Goal: Transaction & Acquisition: Purchase product/service

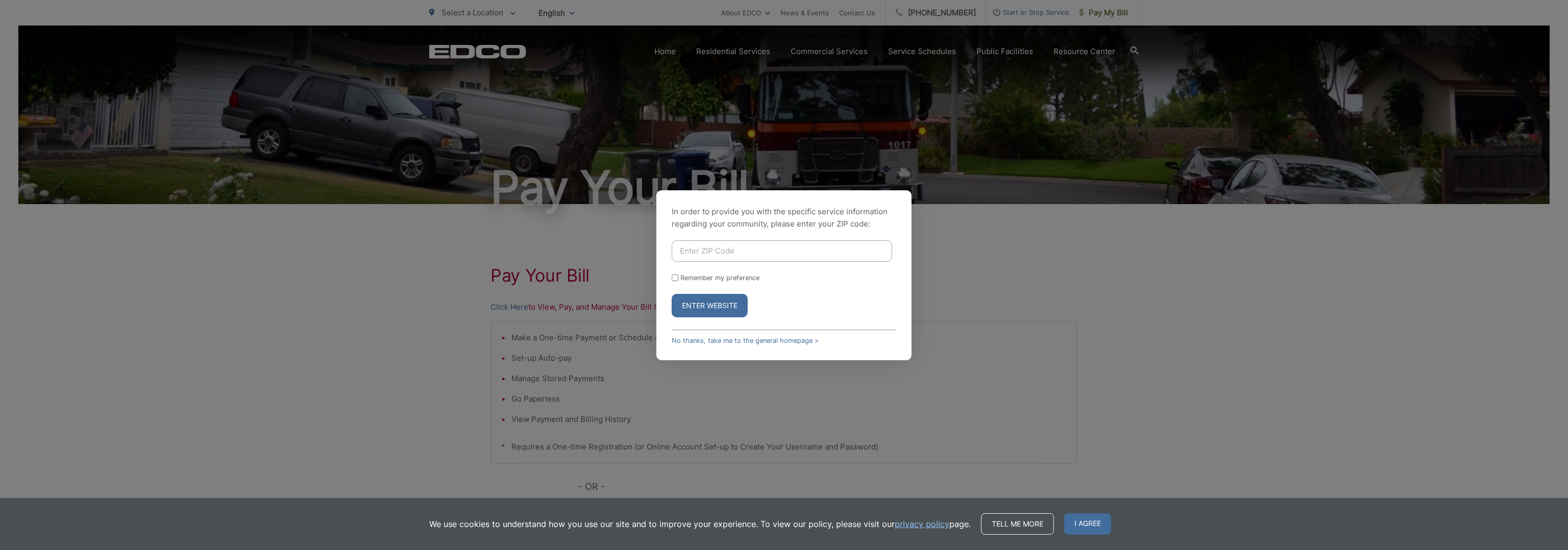
click at [960, 283] on div "In order to provide you with the specific service information regarding your co…" at bounding box center [784, 275] width 1568 height 550
click at [745, 341] on link "No thanks, take me to the general homepage >" at bounding box center [745, 341] width 147 height 8
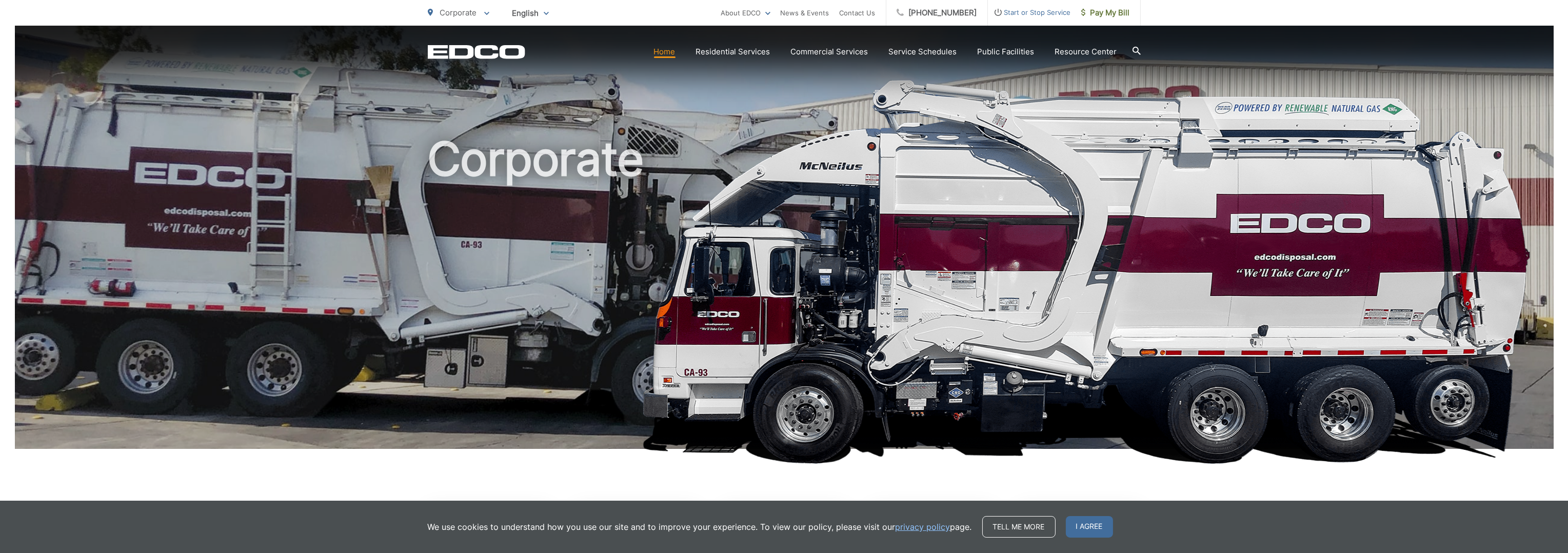
scroll to position [308, 0]
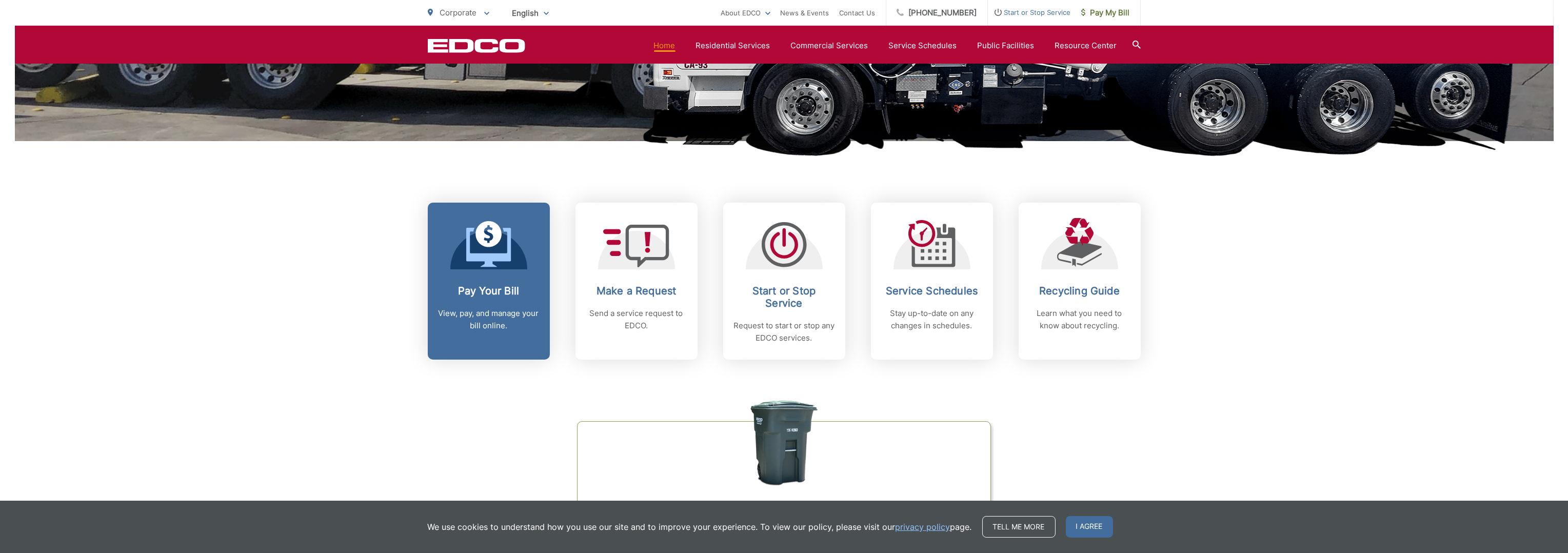
click at [502, 247] on icon at bounding box center [489, 244] width 45 height 46
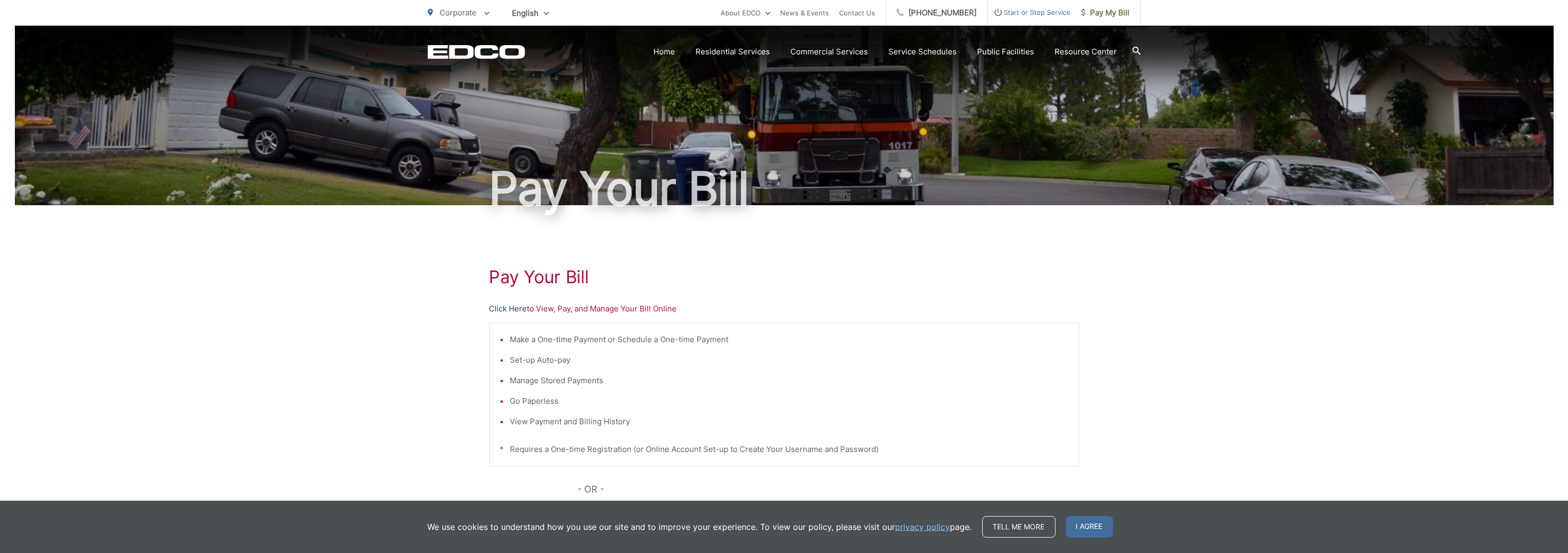
click at [517, 310] on link "Click Here" at bounding box center [507, 309] width 38 height 13
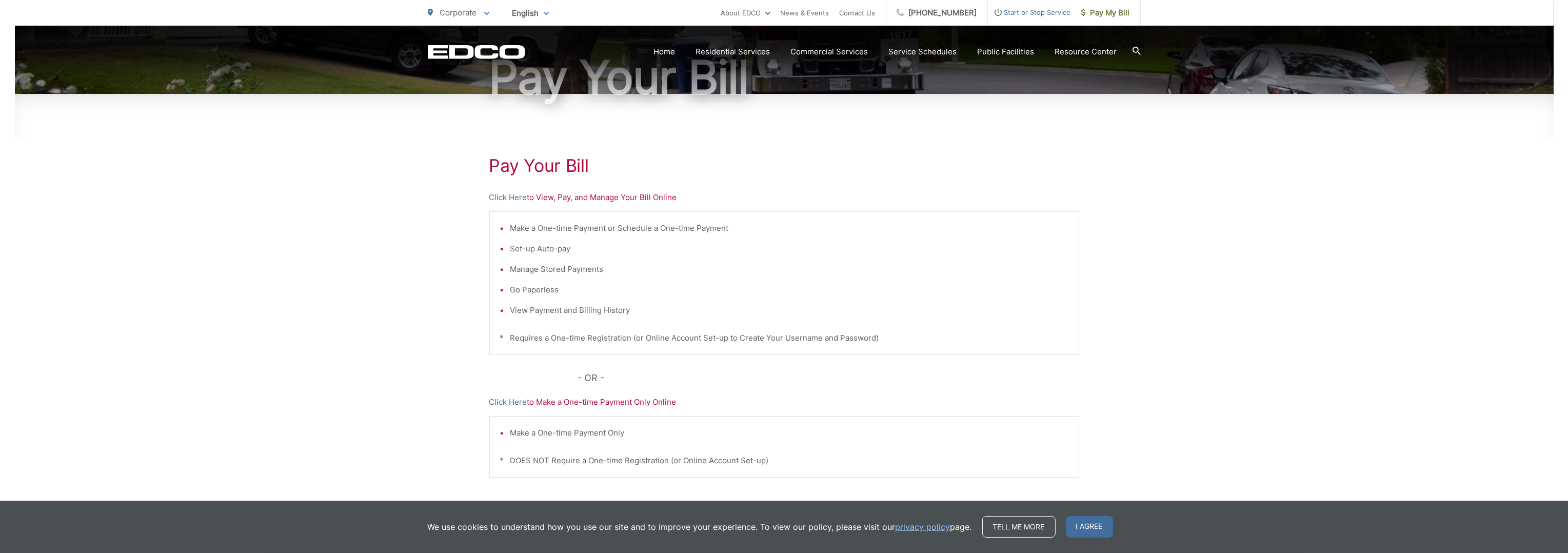
scroll to position [176, 0]
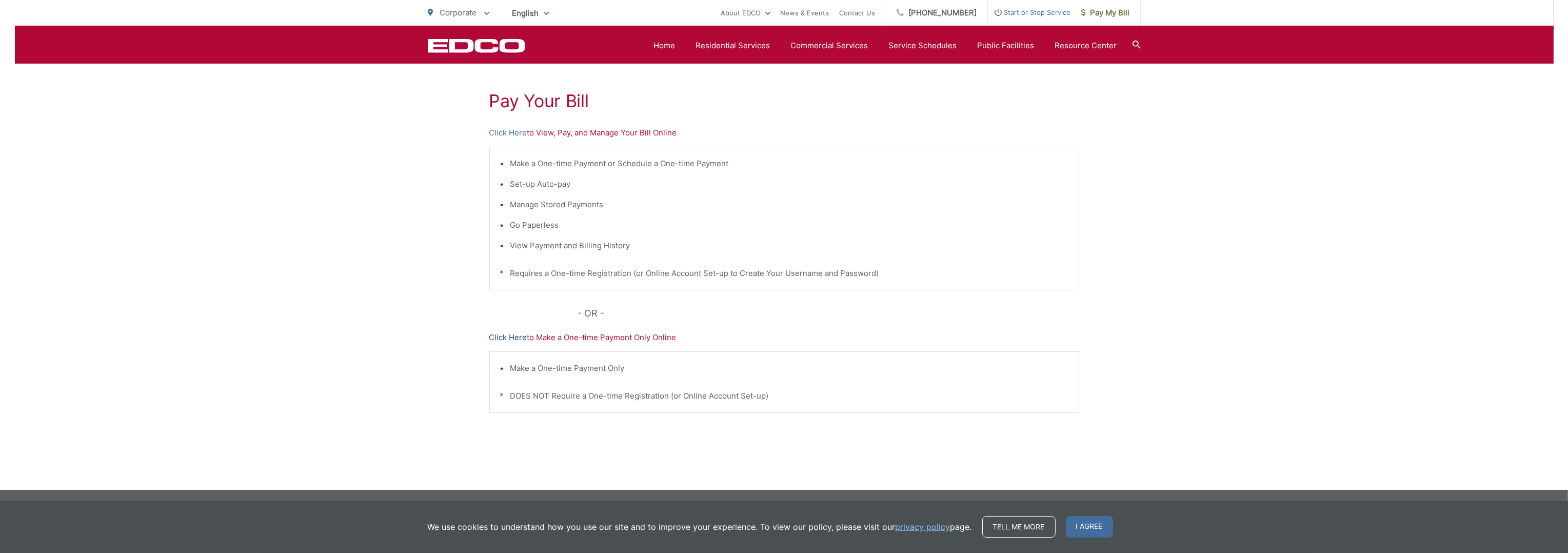
click at [512, 336] on link "Click Here" at bounding box center [507, 337] width 38 height 13
click at [462, 55] on div "EDCO Logo Home Residential Services Curbside Pickup Trash Dumpster Service Temp…" at bounding box center [784, 45] width 713 height 19
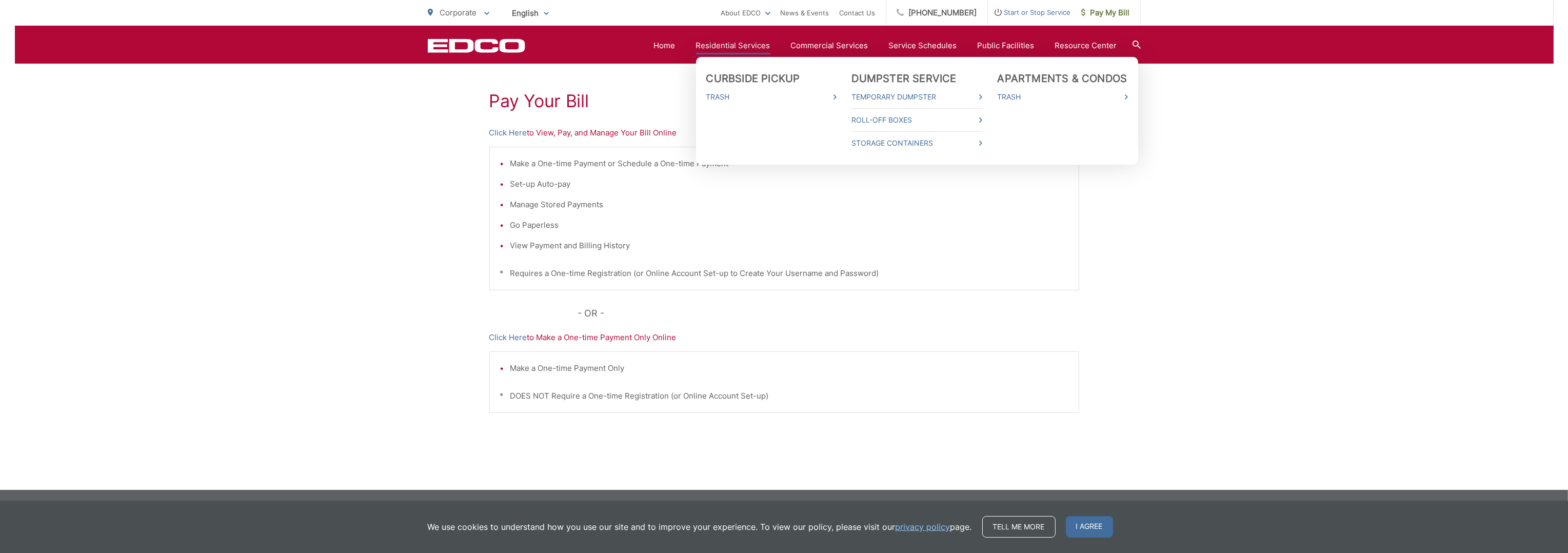
click at [719, 50] on link "Residential Services" at bounding box center [733, 45] width 75 height 13
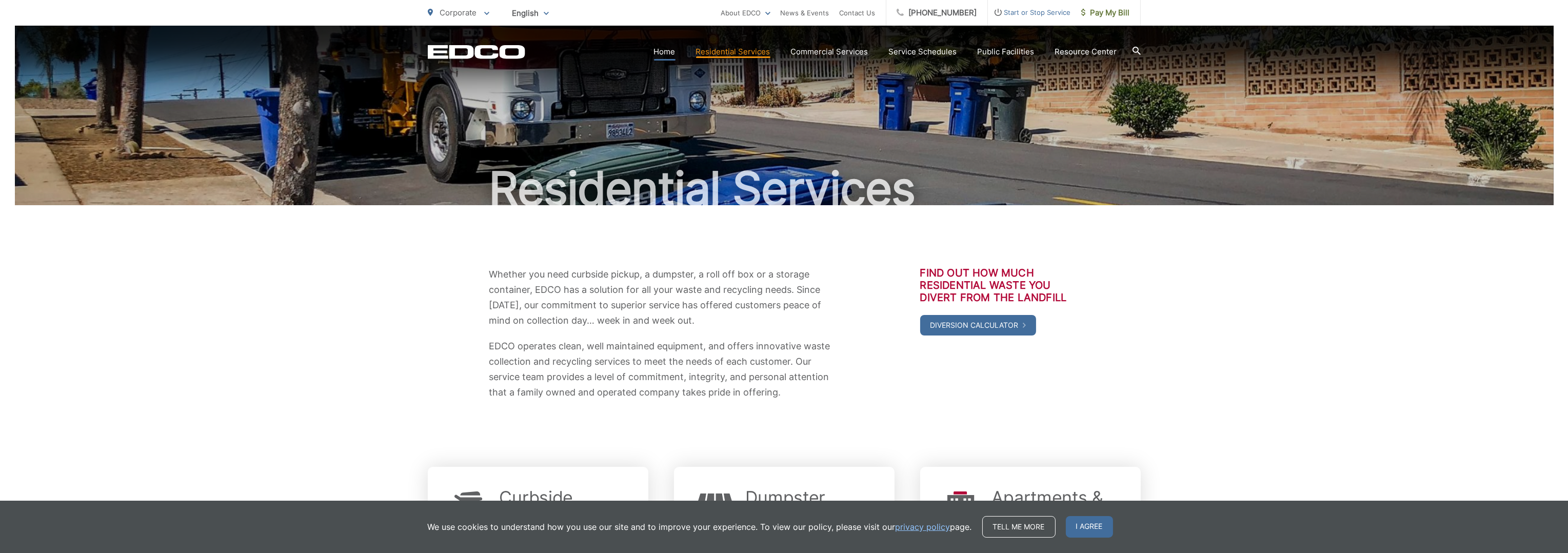
click at [664, 54] on link "Home" at bounding box center [665, 51] width 22 height 13
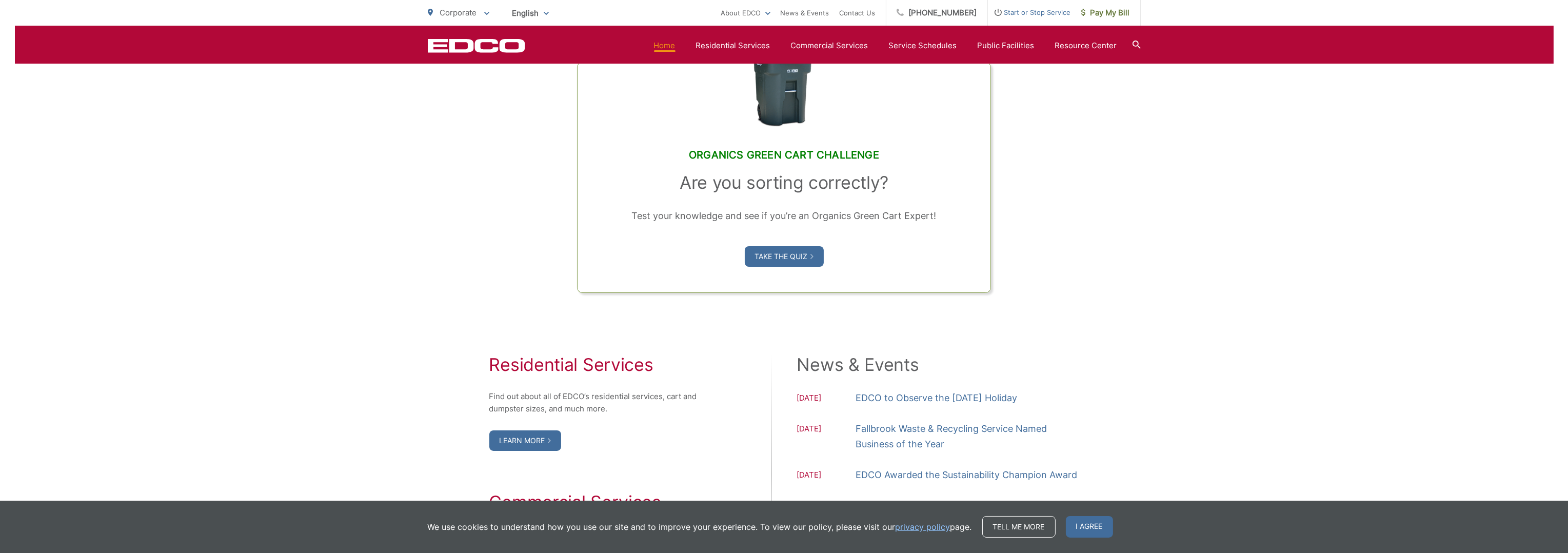
scroll to position [410, 0]
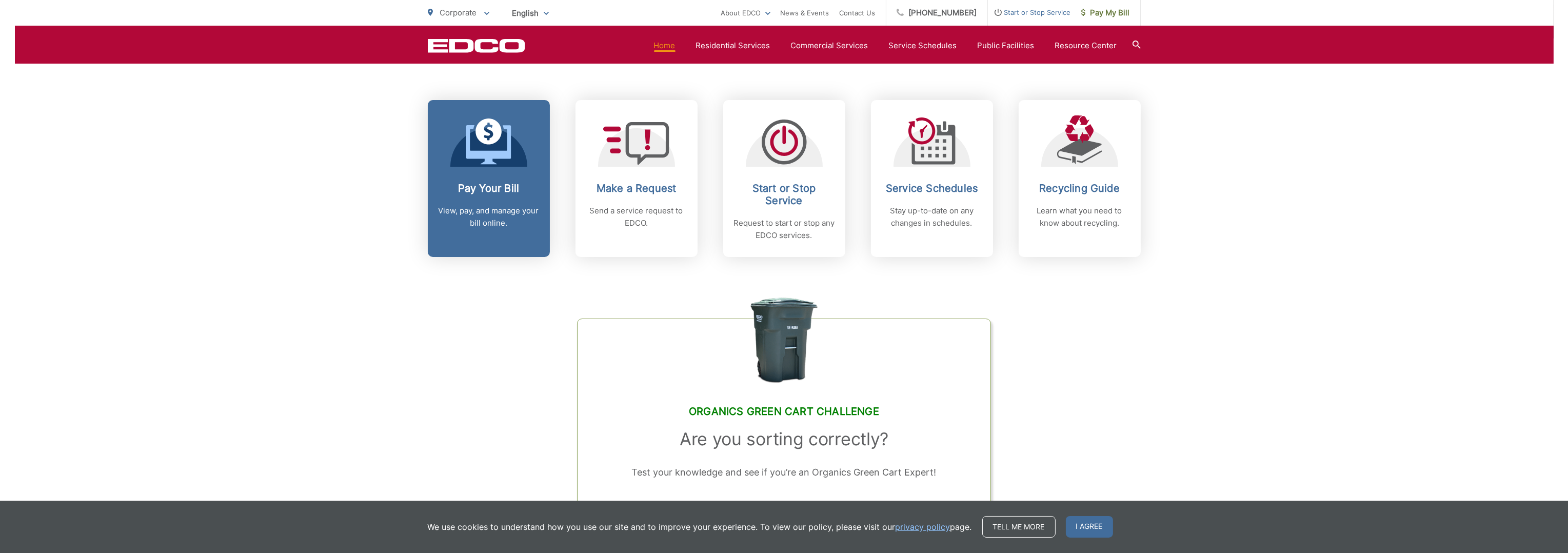
click at [491, 201] on div "Pay Your Bill View, pay, and manage your bill online." at bounding box center [488, 206] width 101 height 47
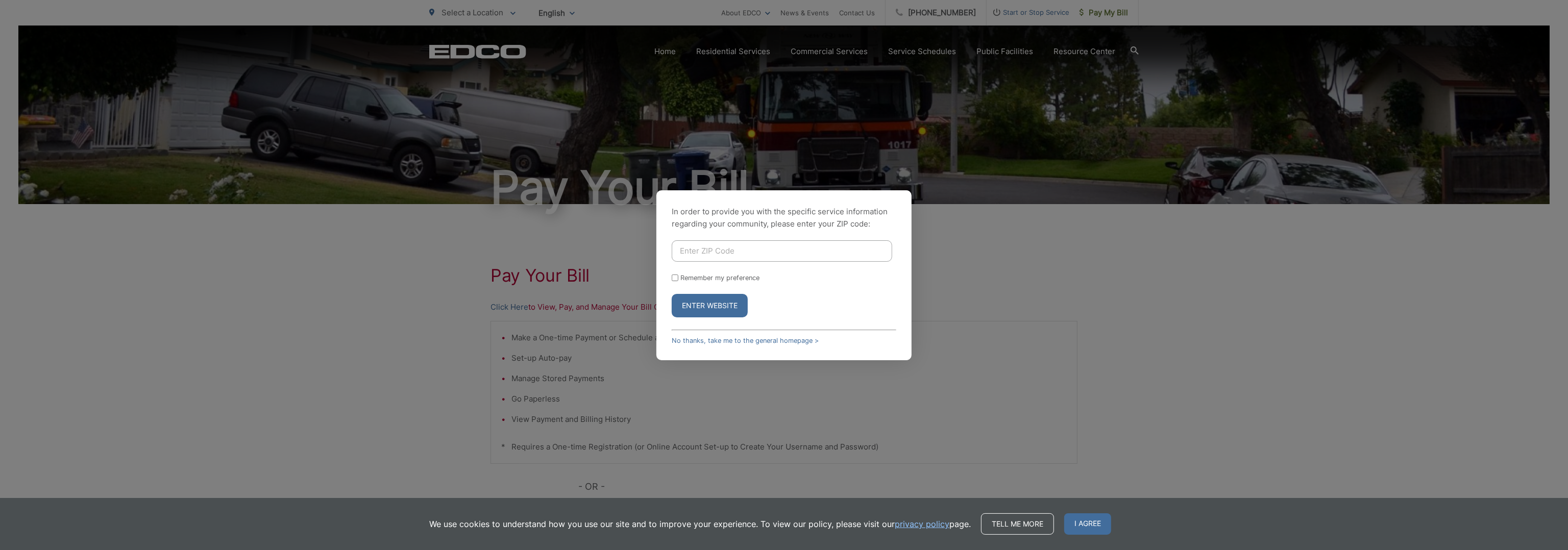
click at [725, 257] on input "Enter ZIP Code" at bounding box center [782, 251] width 220 height 22
type input "92025"
click at [721, 310] on button "Enter Website" at bounding box center [709, 305] width 76 height 23
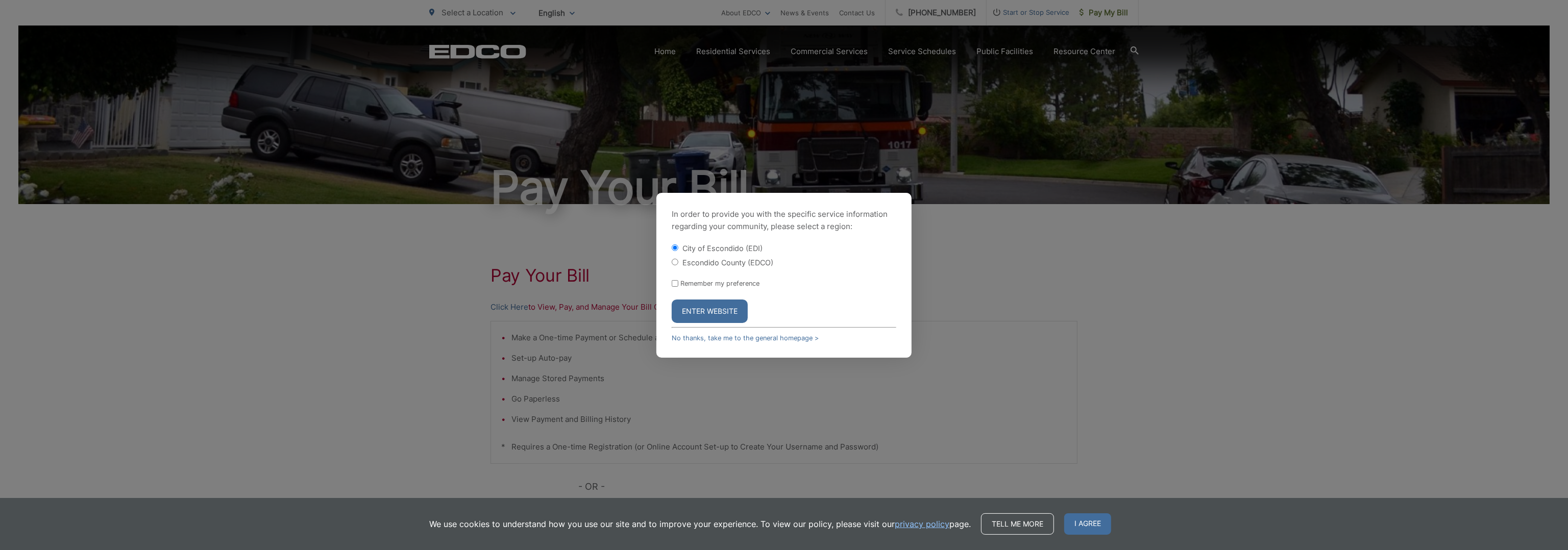
click at [724, 312] on button "Enter Website" at bounding box center [709, 311] width 76 height 23
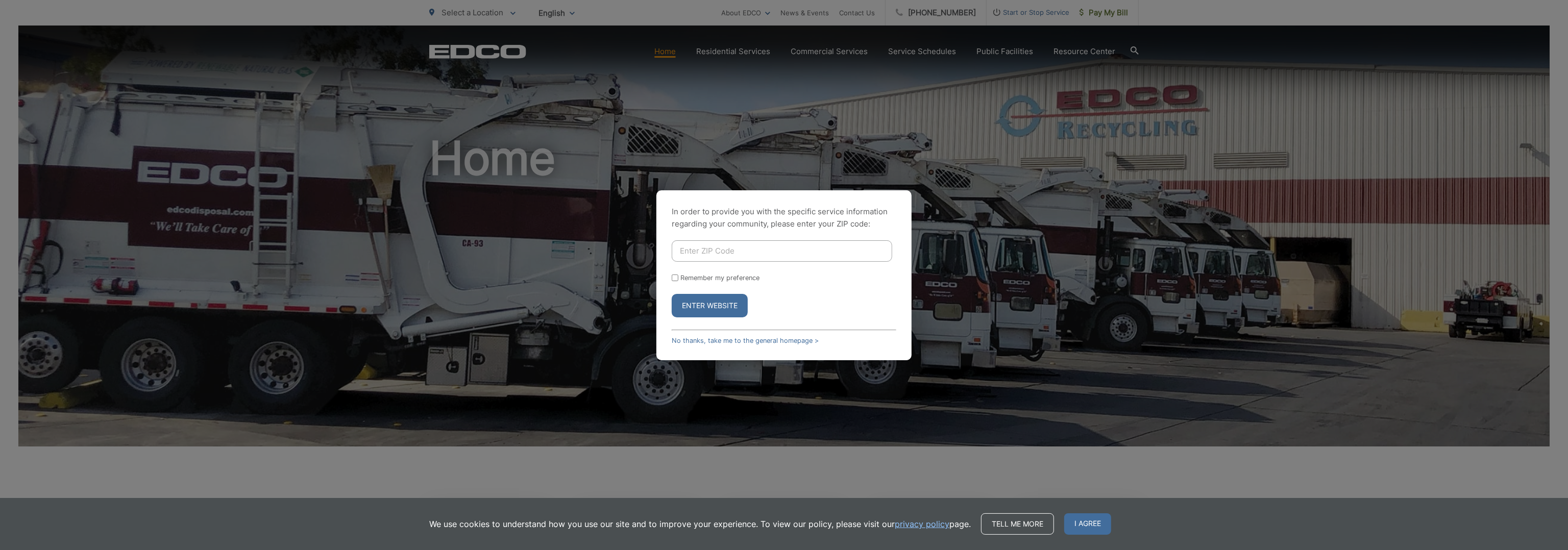
click at [718, 240] on div "In order to provide you with the specific service information regarding your co…" at bounding box center [784, 275] width 255 height 170
click at [717, 243] on input "Enter ZIP Code" at bounding box center [782, 251] width 220 height 22
type input "92025"
click at [721, 310] on button "Enter Website" at bounding box center [709, 305] width 76 height 23
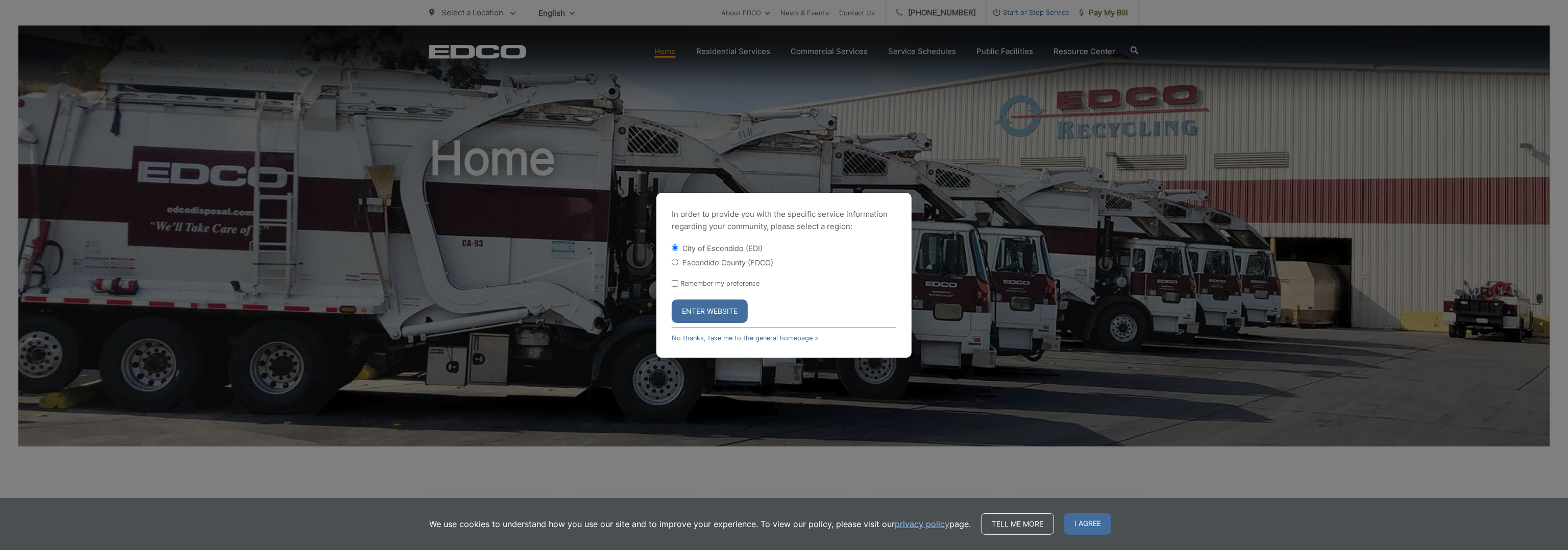
click at [724, 261] on label "Escondido County (EDCO)" at bounding box center [728, 262] width 91 height 8
click at [678, 261] on input "Escondido County (EDCO)" at bounding box center [675, 262] width 7 height 7
radio input "true"
click at [718, 307] on button "Enter Website" at bounding box center [709, 311] width 76 height 23
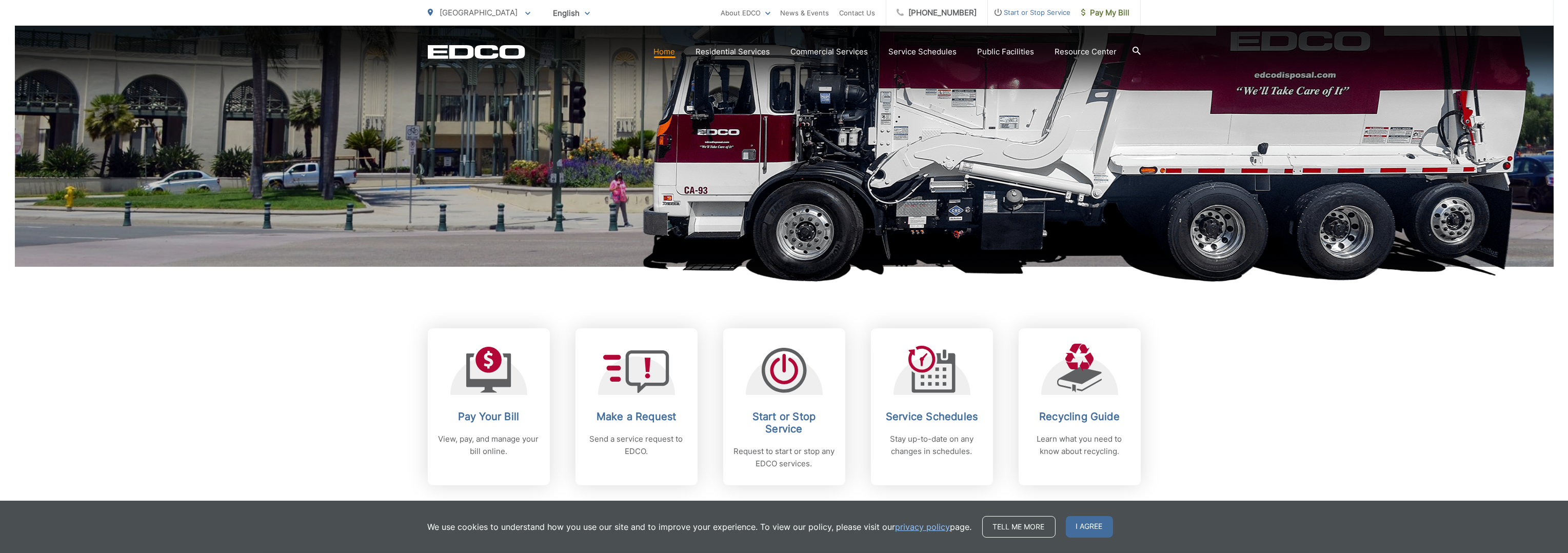
scroll to position [359, 0]
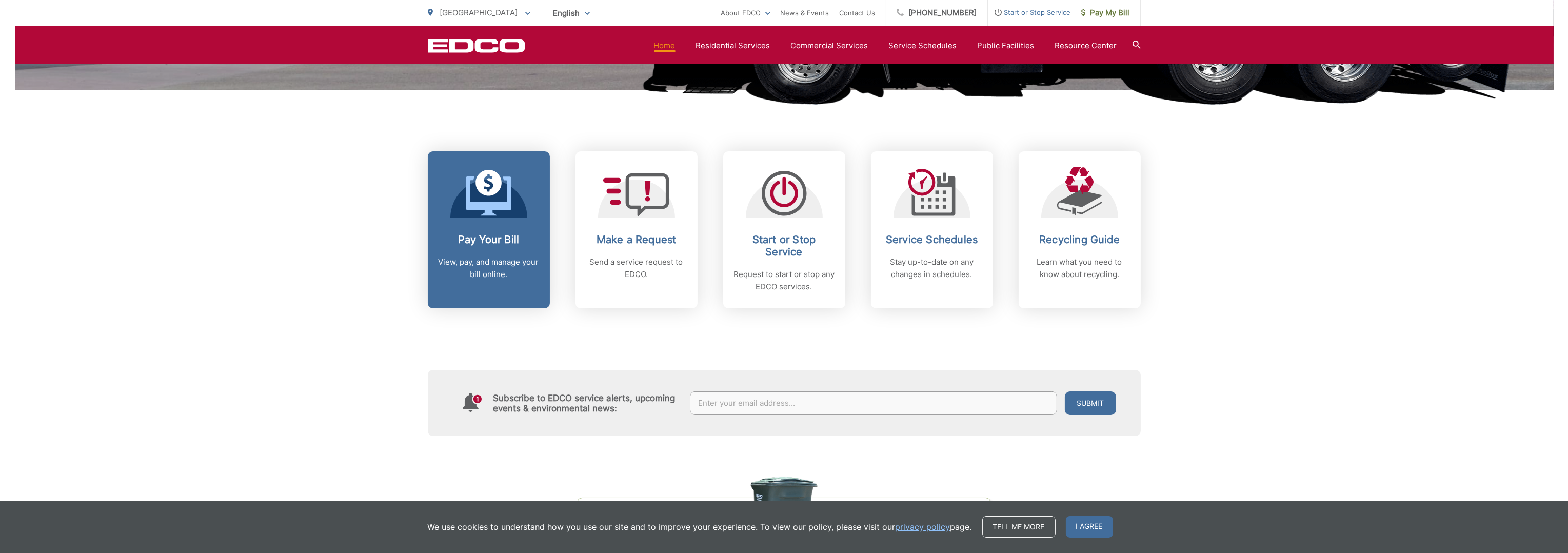
click at [490, 250] on div "Pay Your Bill View, pay, and manage your bill online." at bounding box center [488, 257] width 101 height 47
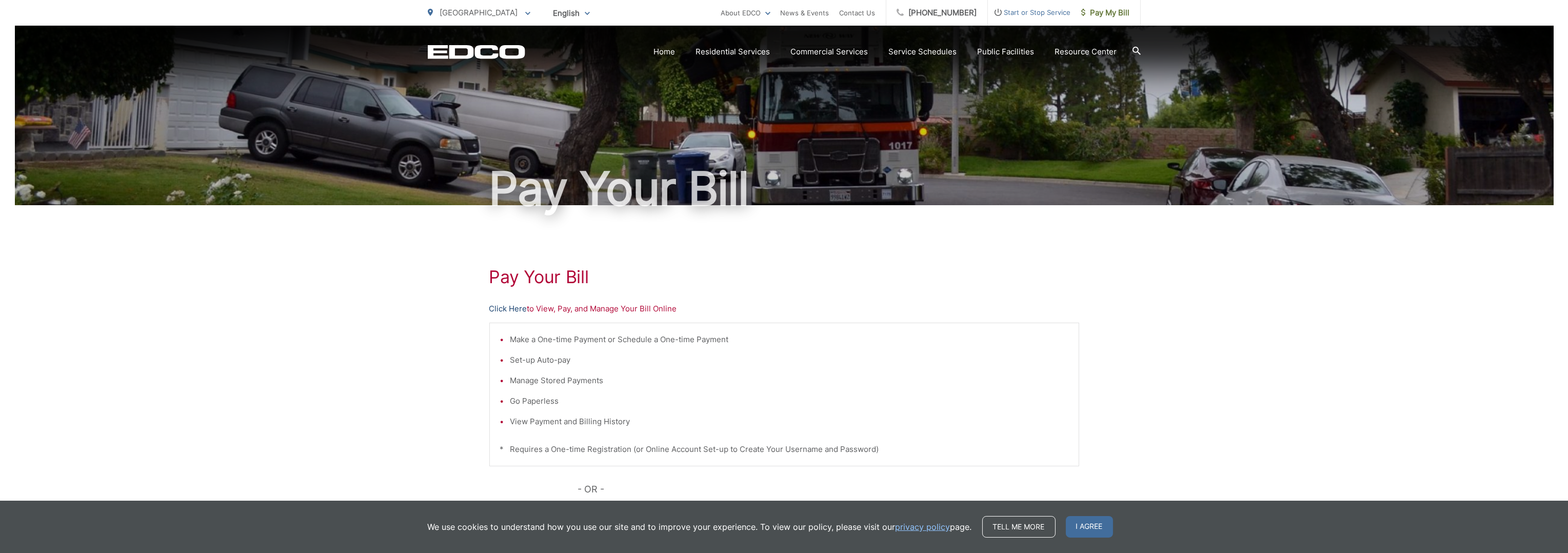
click at [522, 305] on link "Click Here" at bounding box center [507, 309] width 38 height 13
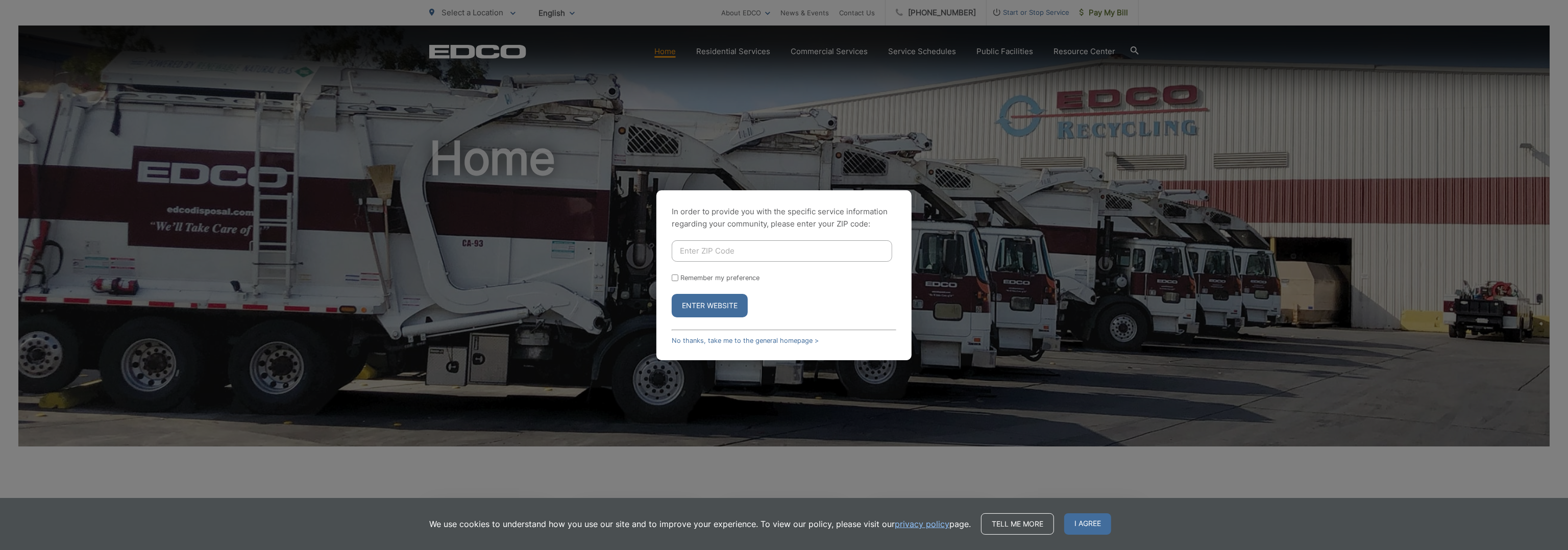
click at [737, 244] on input "Enter ZIP Code" at bounding box center [782, 251] width 220 height 22
type input "92025"
click at [730, 310] on button "Enter Website" at bounding box center [709, 305] width 76 height 23
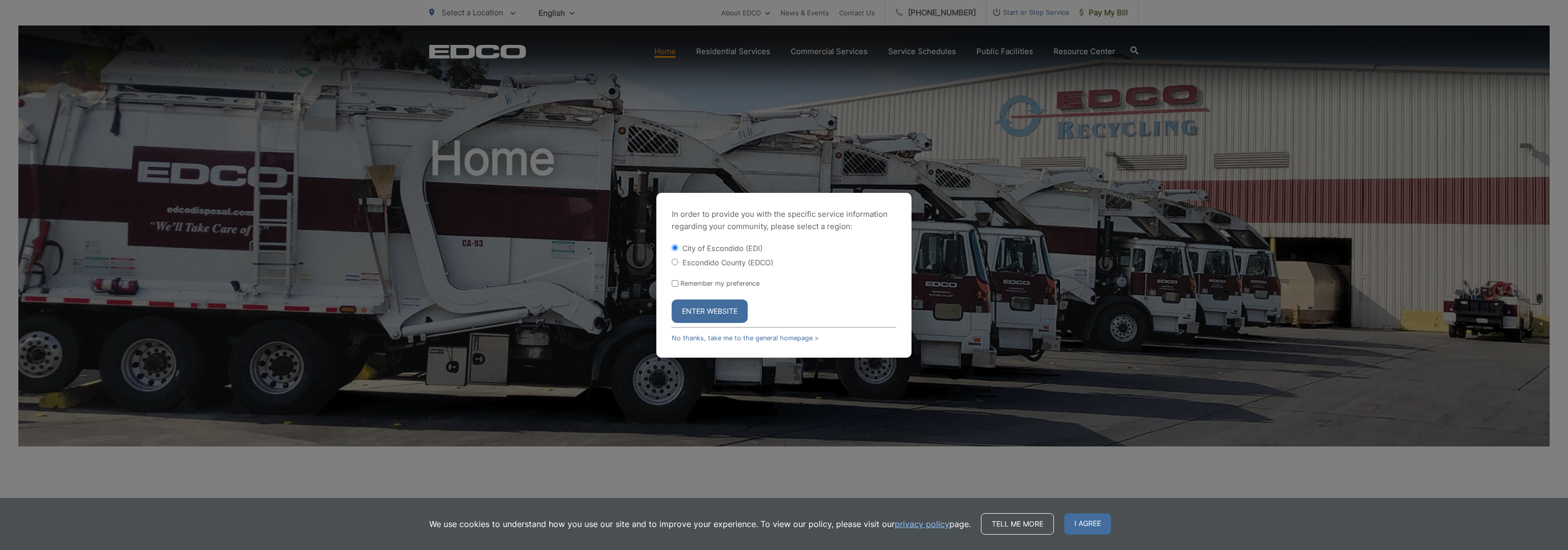
click at [723, 265] on label "Escondido County (EDCO)" at bounding box center [728, 262] width 91 height 8
click at [678, 265] on input "Escondido County (EDCO)" at bounding box center [675, 262] width 7 height 7
radio input "true"
click at [715, 314] on button "Enter Website" at bounding box center [709, 311] width 76 height 23
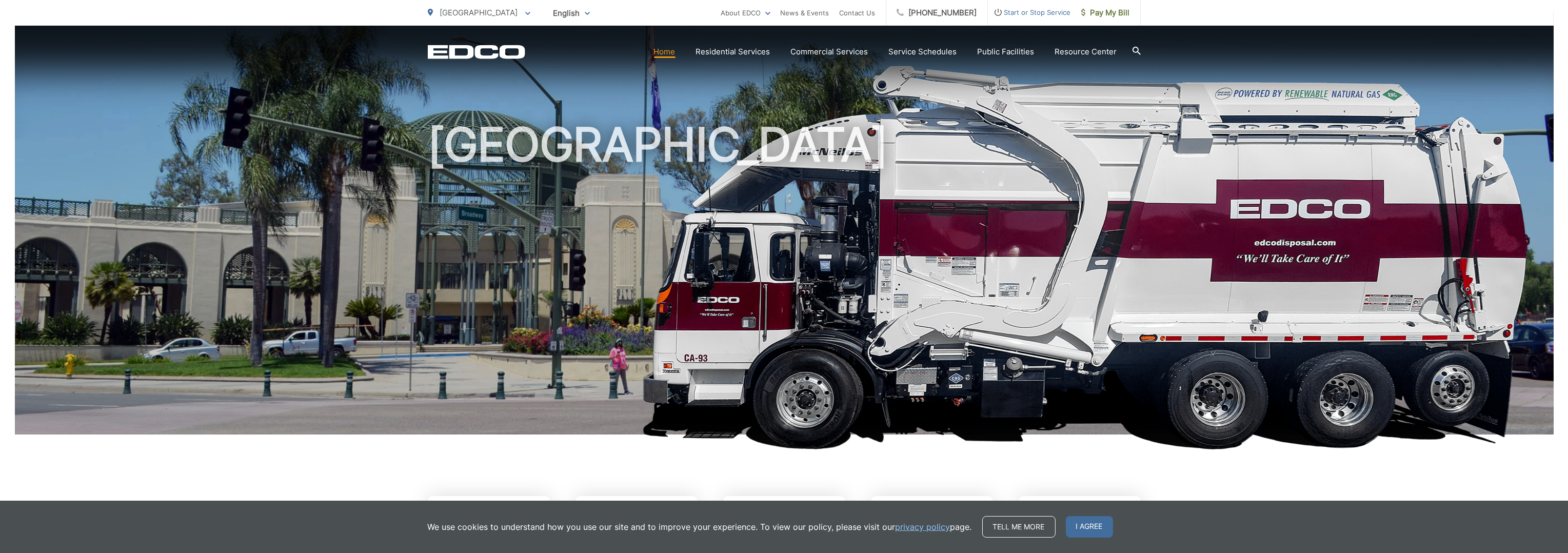
scroll to position [308, 0]
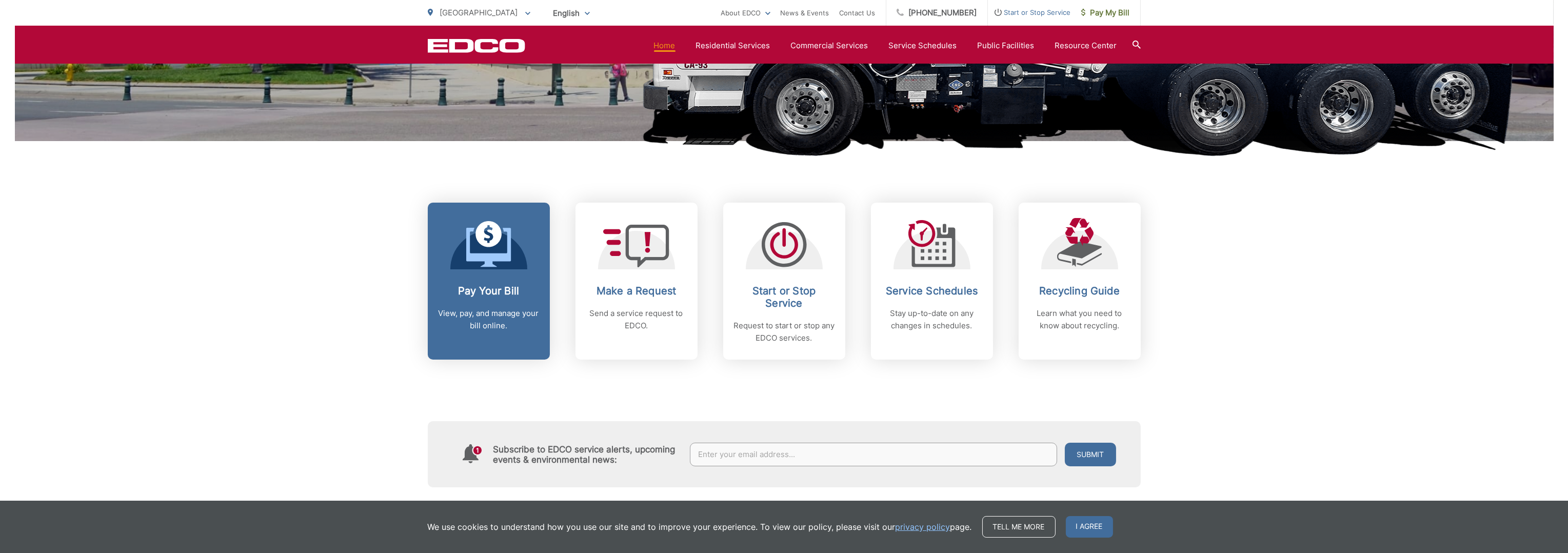
click at [496, 286] on h2 "Pay Your Bill" at bounding box center [488, 290] width 101 height 13
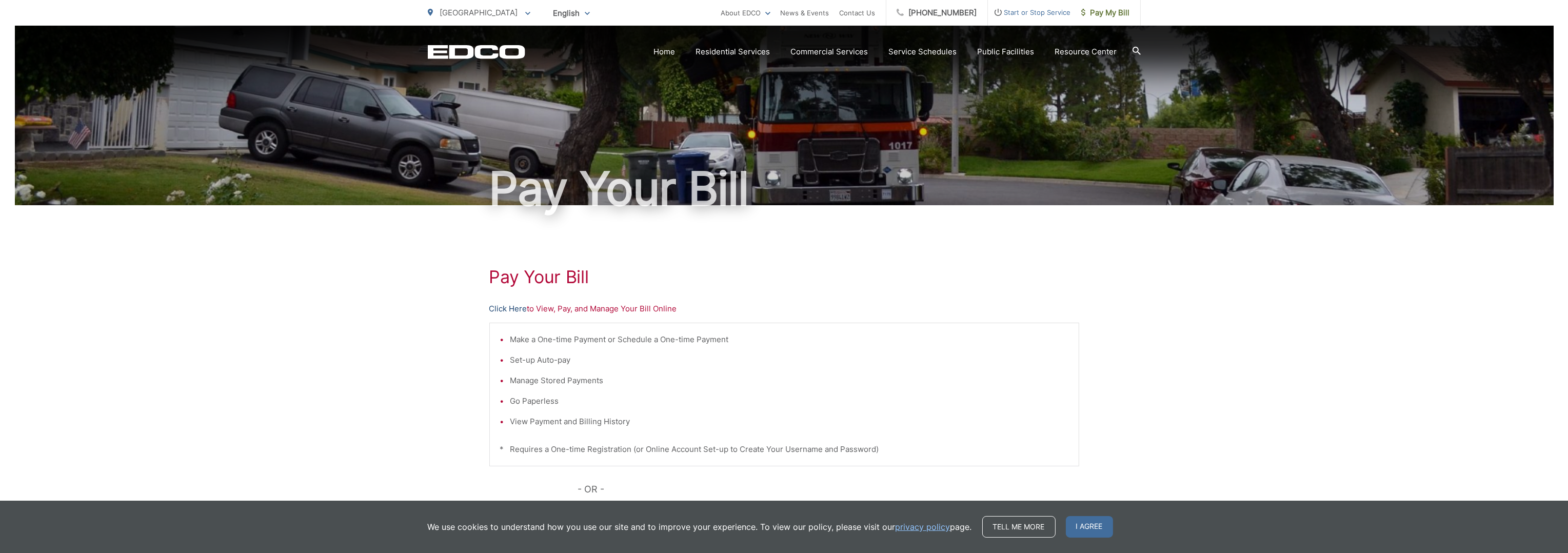
click at [519, 309] on link "Click Here" at bounding box center [507, 309] width 38 height 13
click at [522, 306] on link "Click Here" at bounding box center [507, 309] width 38 height 13
click at [517, 312] on link "Click Here" at bounding box center [507, 309] width 38 height 13
